Goal: Use online tool/utility: Utilize a website feature to perform a specific function

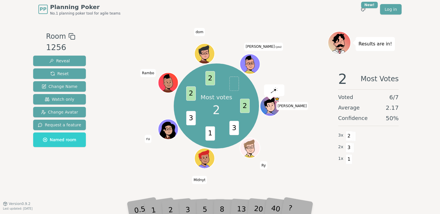
click at [172, 206] on div "2" at bounding box center [176, 201] width 19 height 22
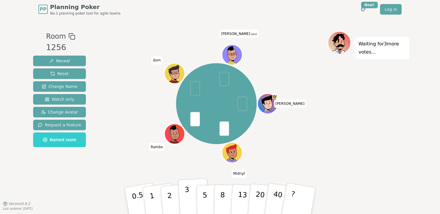
click at [187, 197] on p "3" at bounding box center [187, 201] width 6 height 32
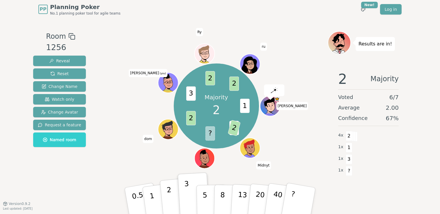
click at [172, 188] on button "2" at bounding box center [176, 201] width 33 height 46
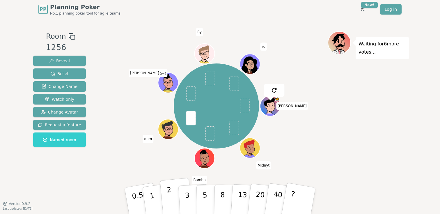
click at [172, 190] on button "2" at bounding box center [176, 201] width 33 height 46
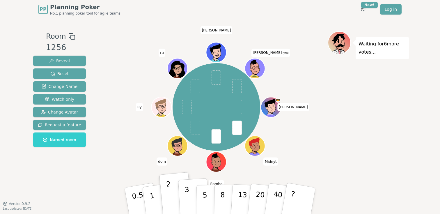
click at [189, 193] on button "3" at bounding box center [194, 200] width 32 height 45
click at [186, 194] on p "3" at bounding box center [187, 201] width 6 height 32
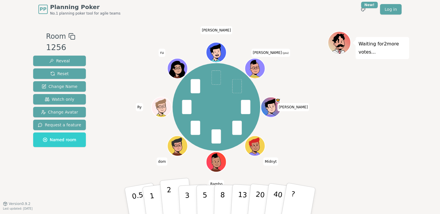
click at [169, 197] on p "2" at bounding box center [170, 201] width 8 height 32
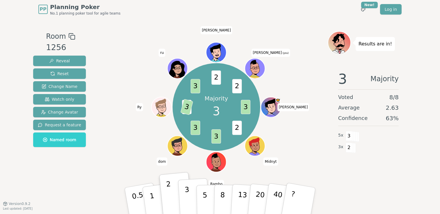
click at [186, 194] on p "3" at bounding box center [187, 201] width 6 height 32
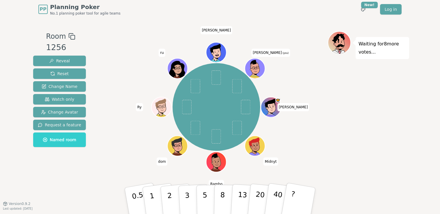
click at [217, 16] on div "PP Planning Poker No.1 planning poker tool for agile teams Toggle theme New! Lo…" at bounding box center [219, 9] width 363 height 19
click at [173, 190] on button "2" at bounding box center [176, 201] width 33 height 46
click at [167, 193] on button "2" at bounding box center [176, 201] width 33 height 46
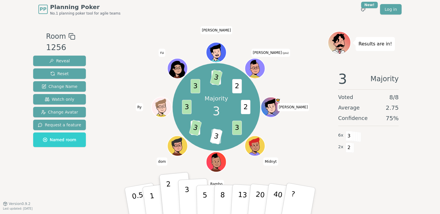
click at [193, 193] on button "3" at bounding box center [194, 200] width 32 height 45
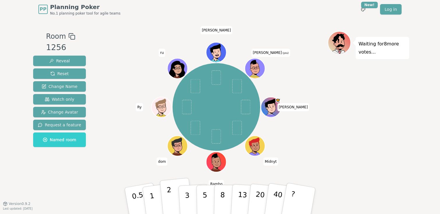
click at [164, 195] on button "2" at bounding box center [176, 201] width 33 height 46
click at [171, 197] on p "2" at bounding box center [170, 201] width 8 height 32
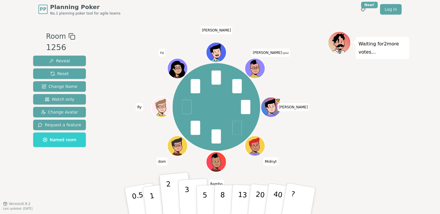
click at [183, 194] on button "3" at bounding box center [194, 200] width 32 height 45
